Goal: Task Accomplishment & Management: Manage account settings

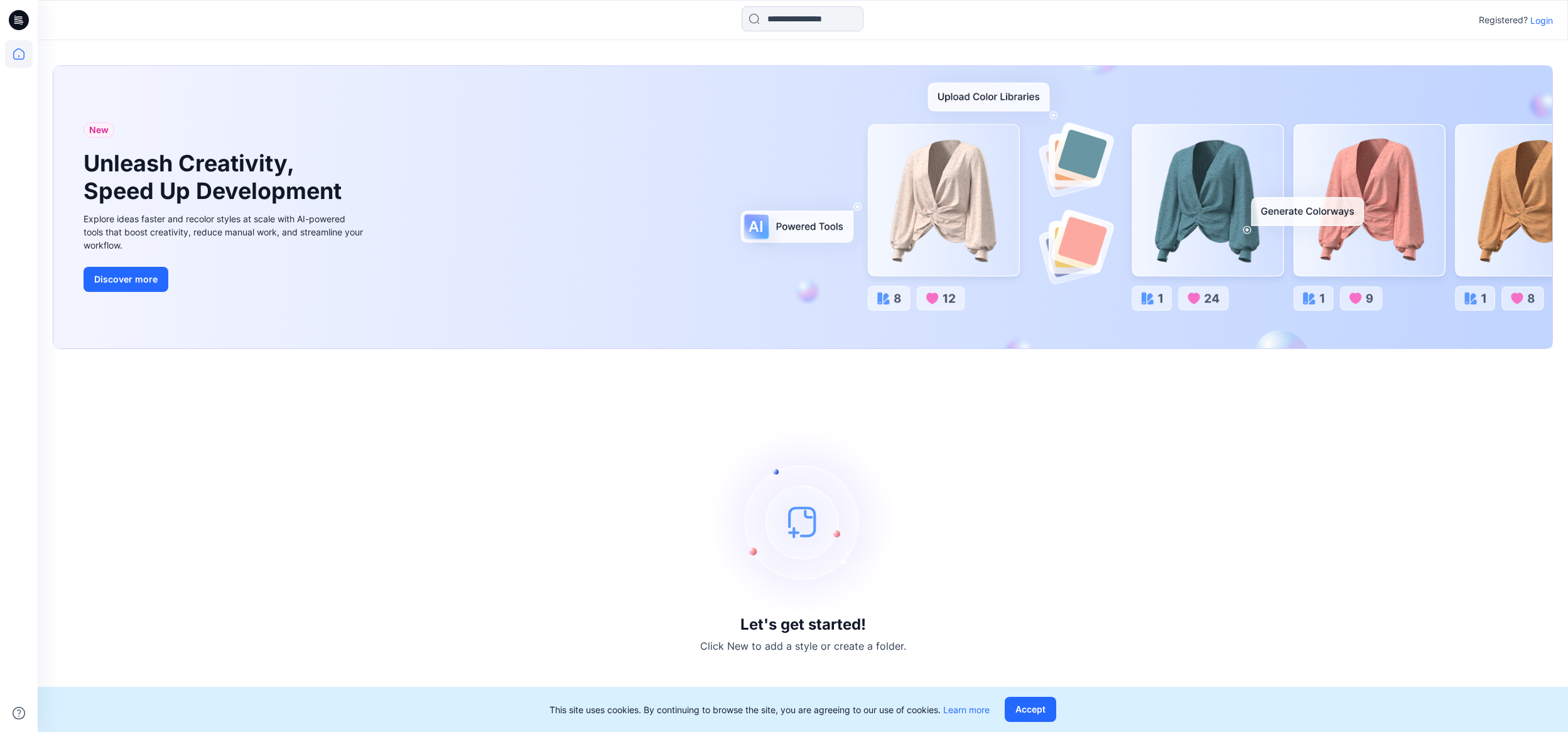
click at [1540, 10] on div "Registered? Login" at bounding box center [802, 20] width 1530 height 27
click at [1541, 20] on p "Login" at bounding box center [1541, 20] width 23 height 13
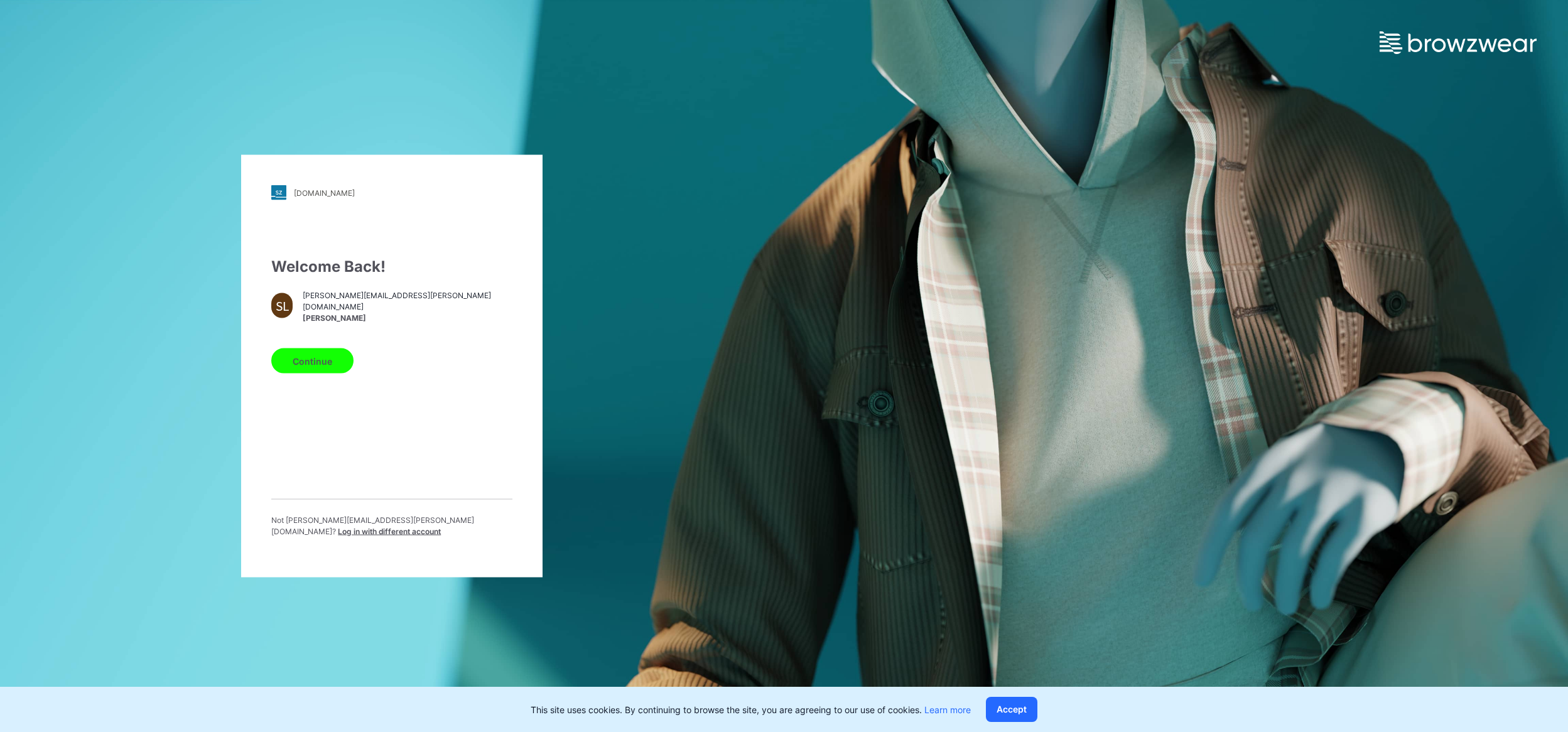
click at [326, 373] on button "Continue" at bounding box center [313, 361] width 82 height 25
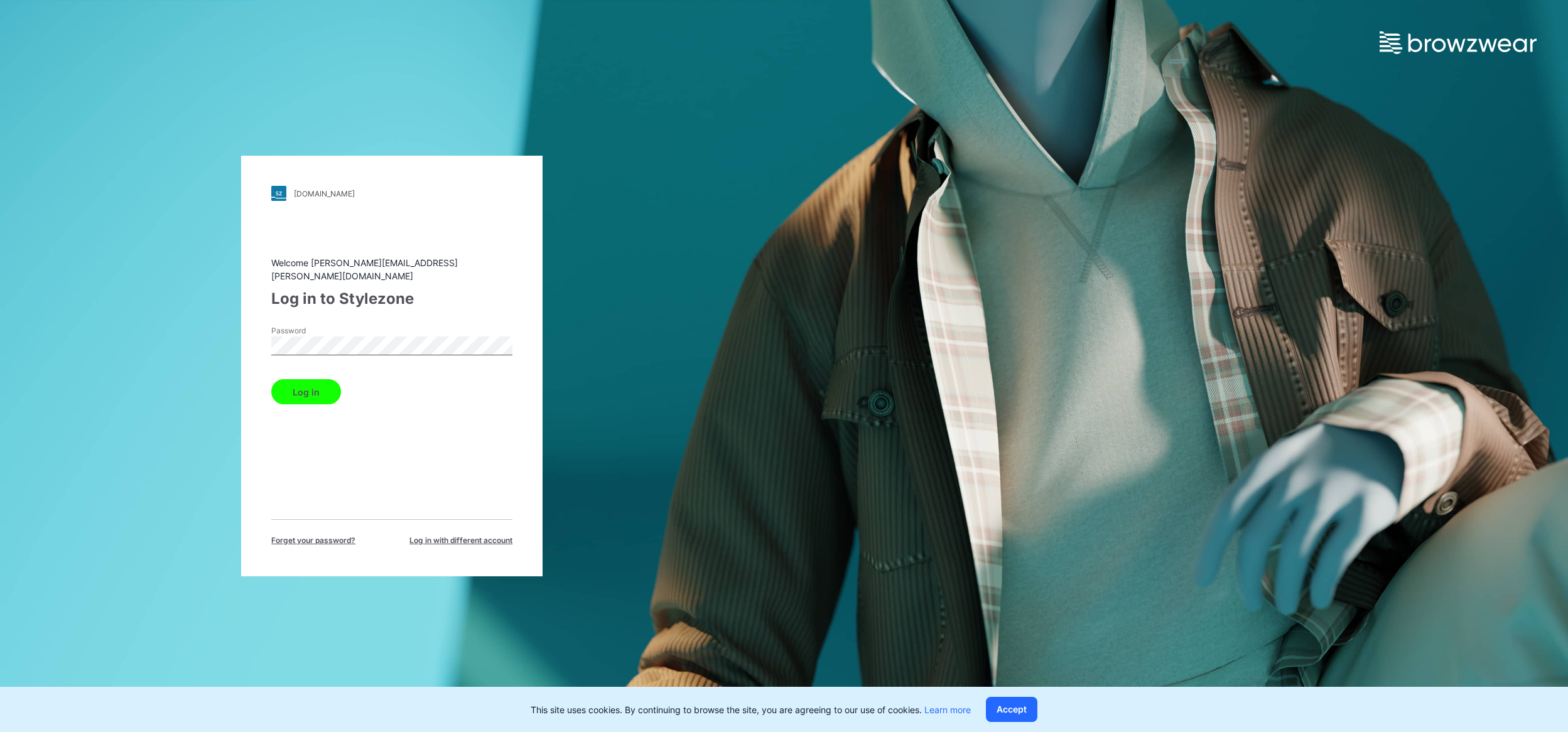
click at [318, 386] on button "Log in" at bounding box center [306, 392] width 70 height 25
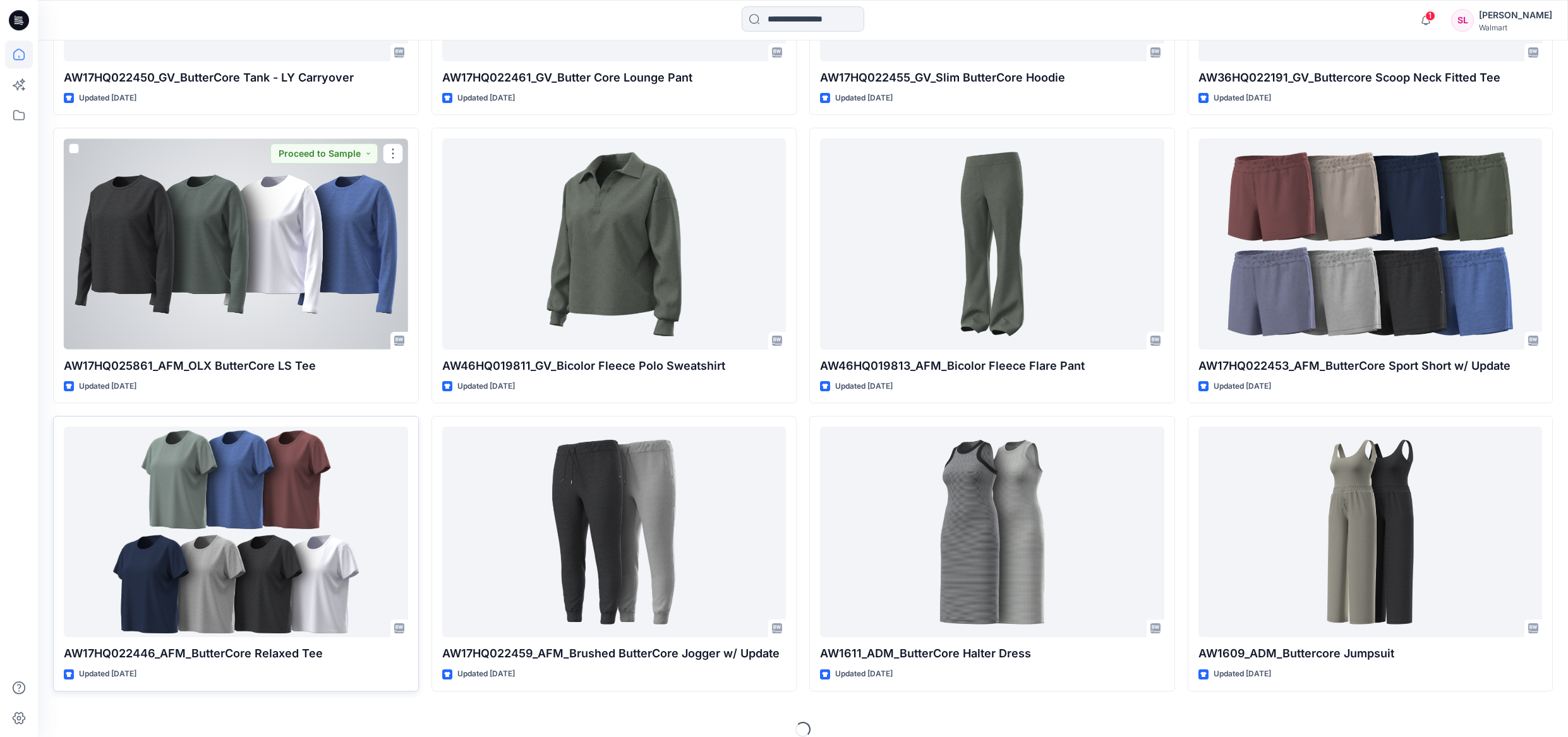
scroll to position [663, 0]
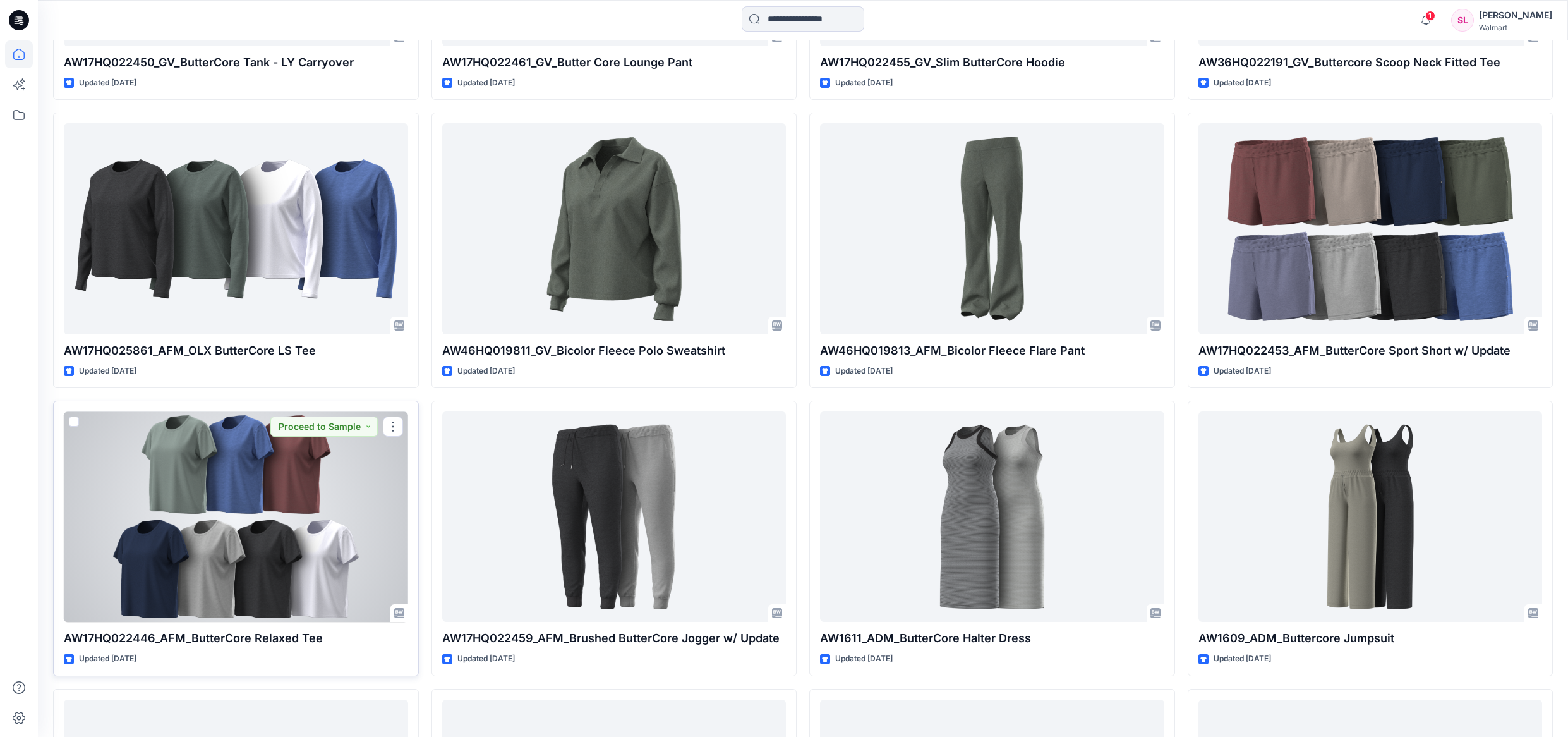
click at [183, 500] on div at bounding box center [236, 517] width 344 height 211
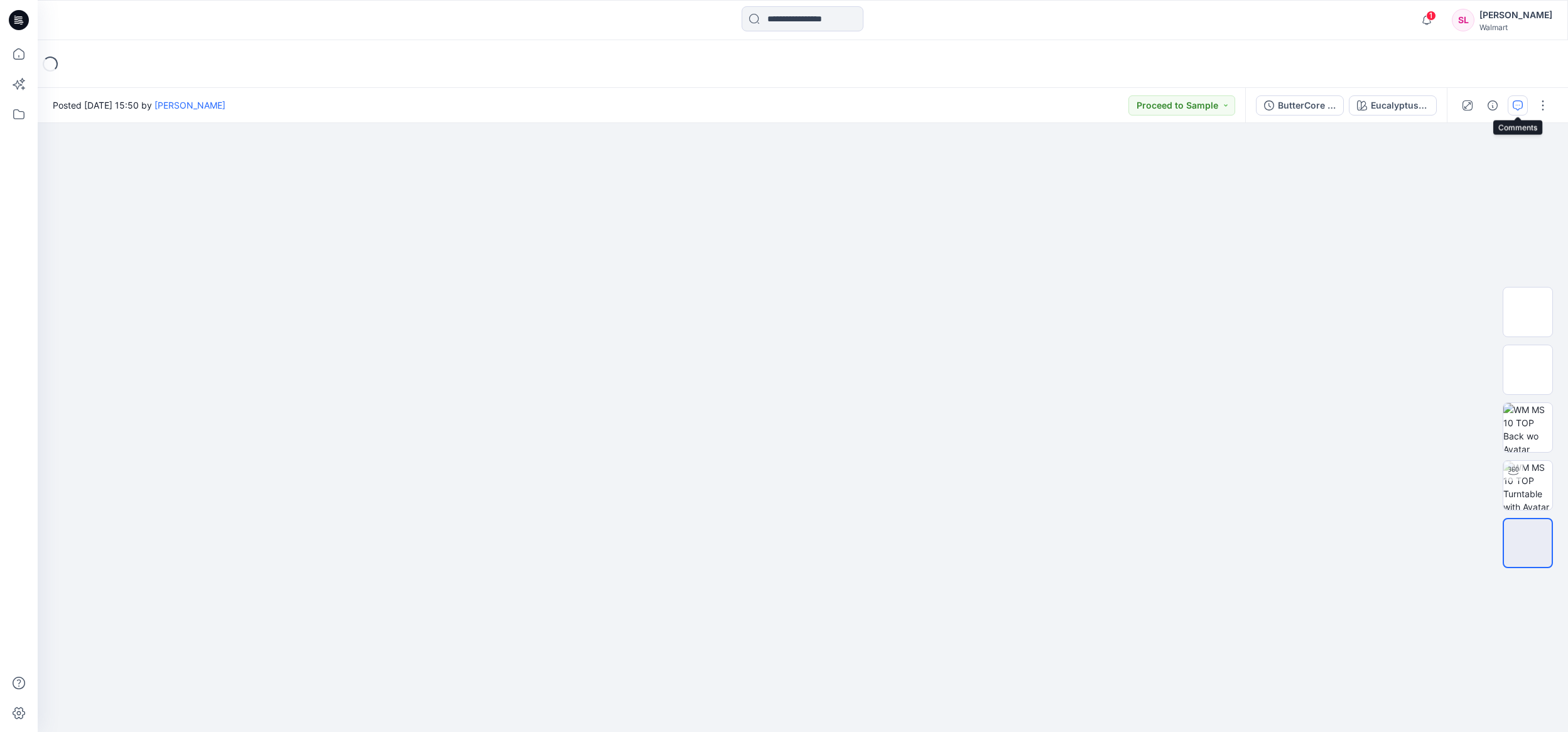
click at [1515, 106] on icon "button" at bounding box center [1517, 105] width 10 height 10
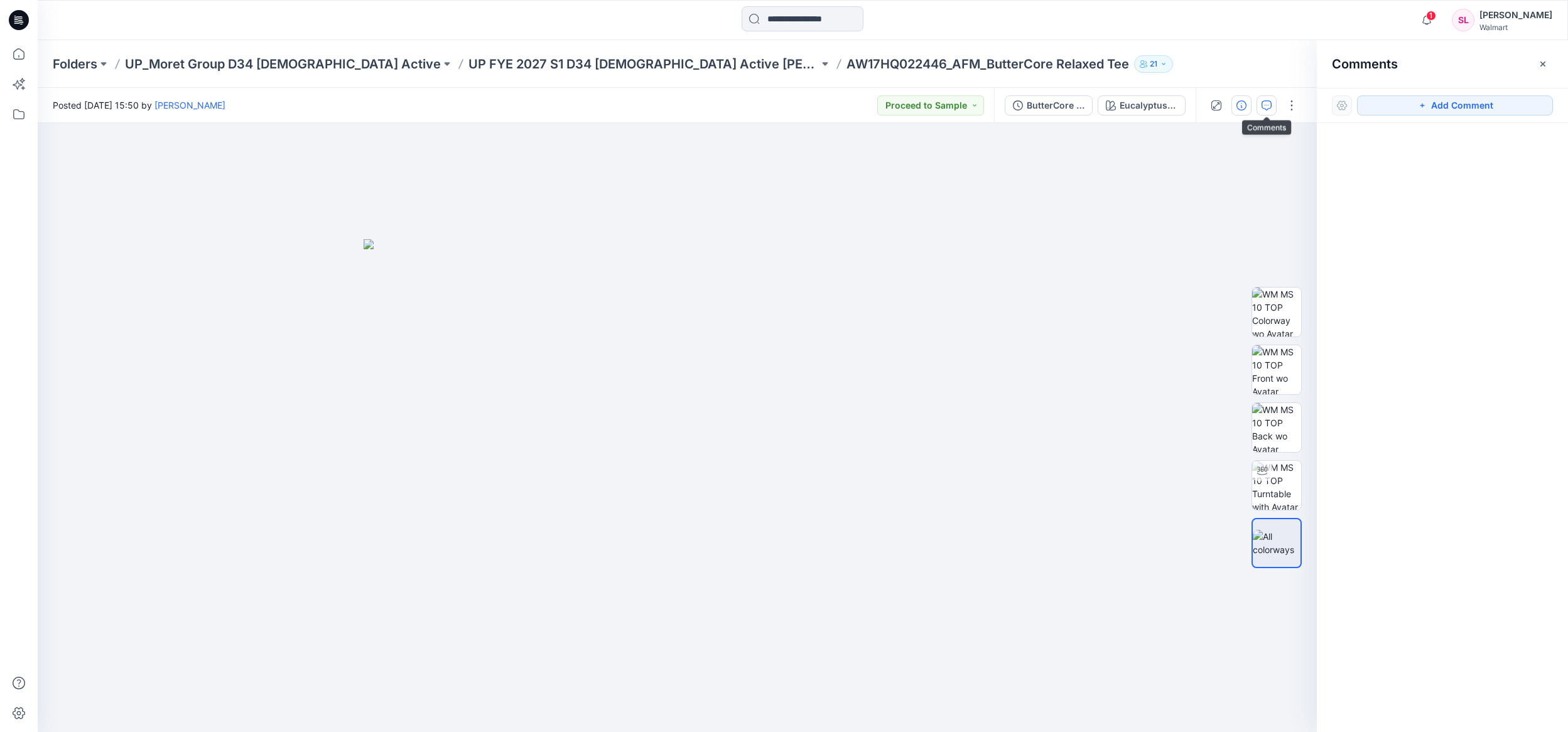
click at [1243, 105] on icon "button" at bounding box center [1241, 105] width 10 height 10
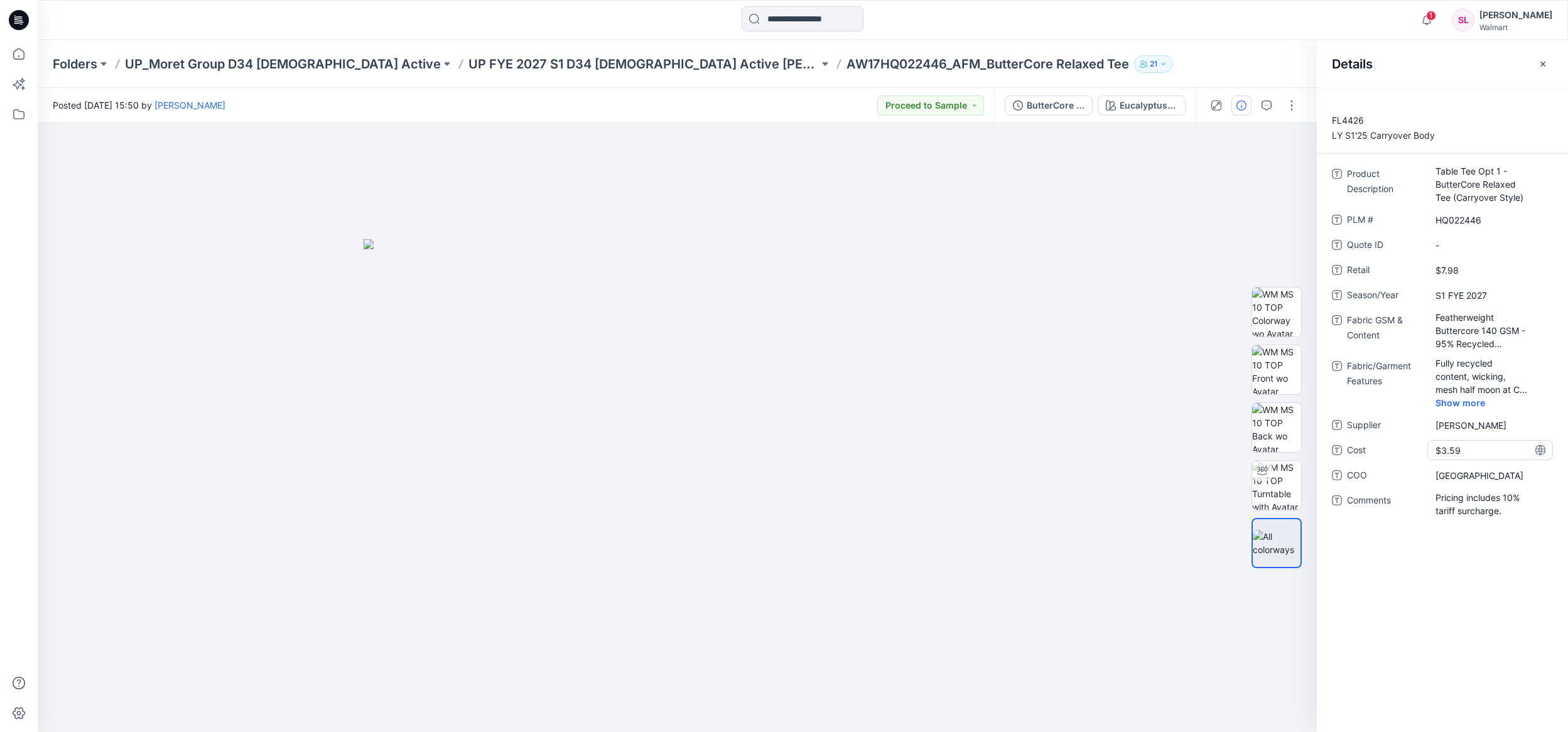
click at [1491, 449] on span "$3.59" at bounding box center [1490, 450] width 109 height 13
drag, startPoint x: 1449, startPoint y: 451, endPoint x: 1461, endPoint y: 450, distance: 12.0
click at [1461, 450] on textarea "*****" at bounding box center [1490, 450] width 126 height 20
type textarea "*****"
click at [1442, 585] on div "FL4426 LY S1'25 Carryover Body Product Description Table Tee Opt 1 - ButterCore…" at bounding box center [1441, 410] width 251 height 644
